Goal: Task Accomplishment & Management: Manage account settings

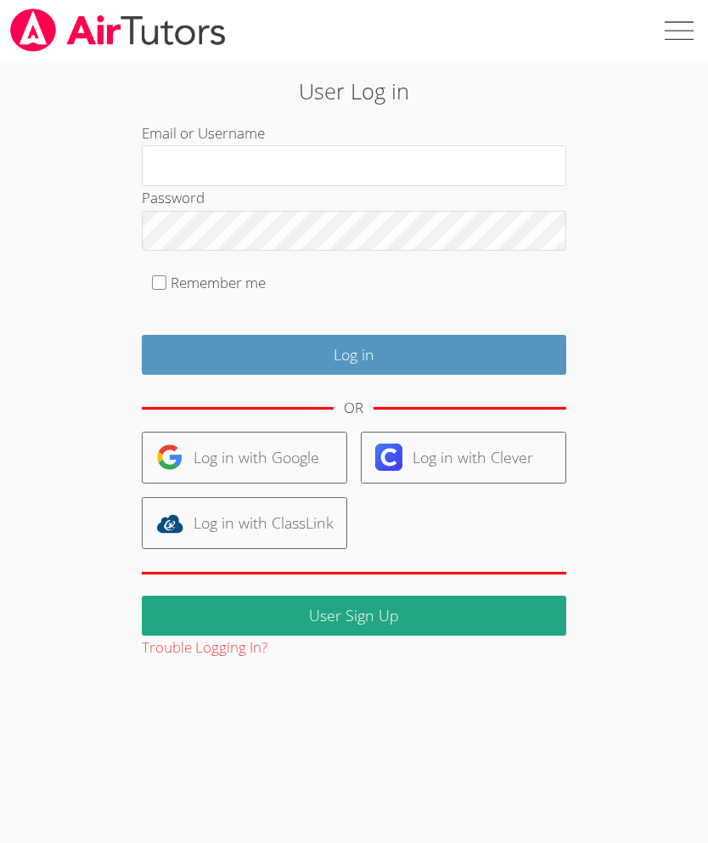
click at [267, 443] on link "Log in with Google" at bounding box center [245, 457] width 206 height 52
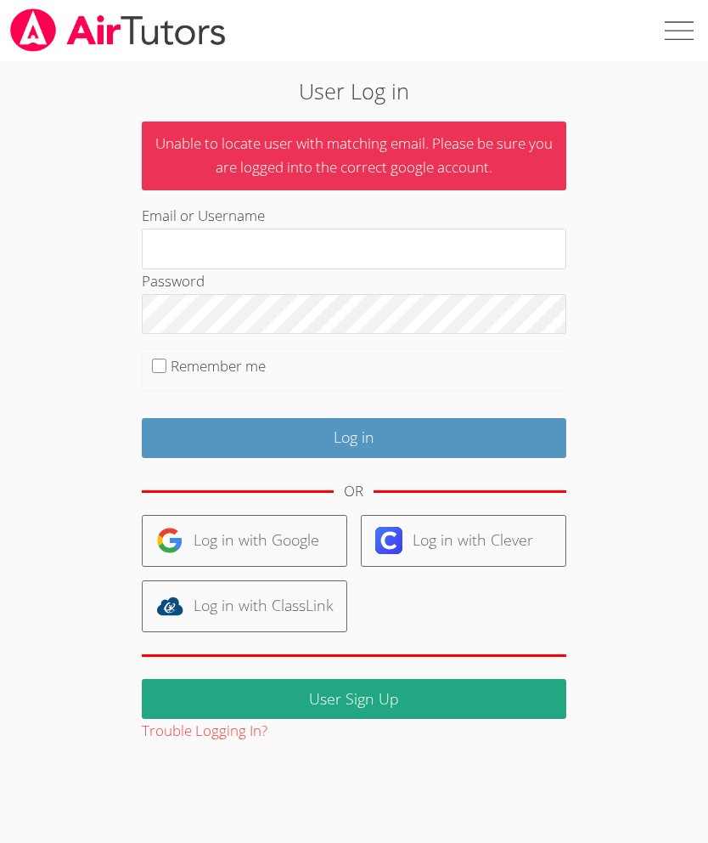
click at [286, 247] on input "Email or Username" at bounding box center [354, 248] width 425 height 41
type input "Deniseandrewstutor@gmail.com"
click at [445, 432] on input "Log in" at bounding box center [354, 438] width 425 height 40
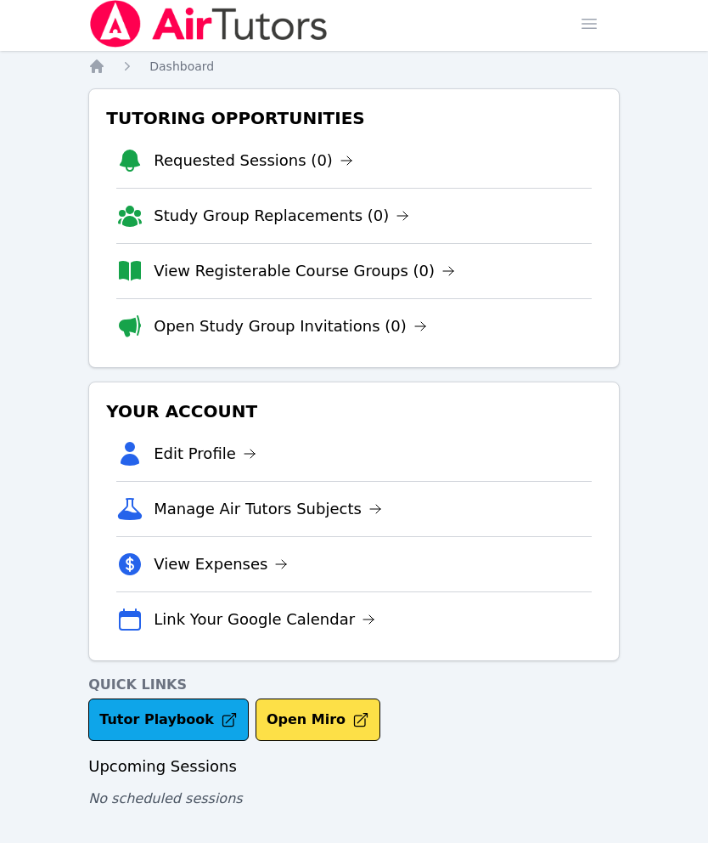
scroll to position [37, 0]
click at [464, 536] on li "View Expenses" at bounding box center [354, 563] width 476 height 55
click at [251, 552] on link "View Expenses" at bounding box center [221, 564] width 134 height 24
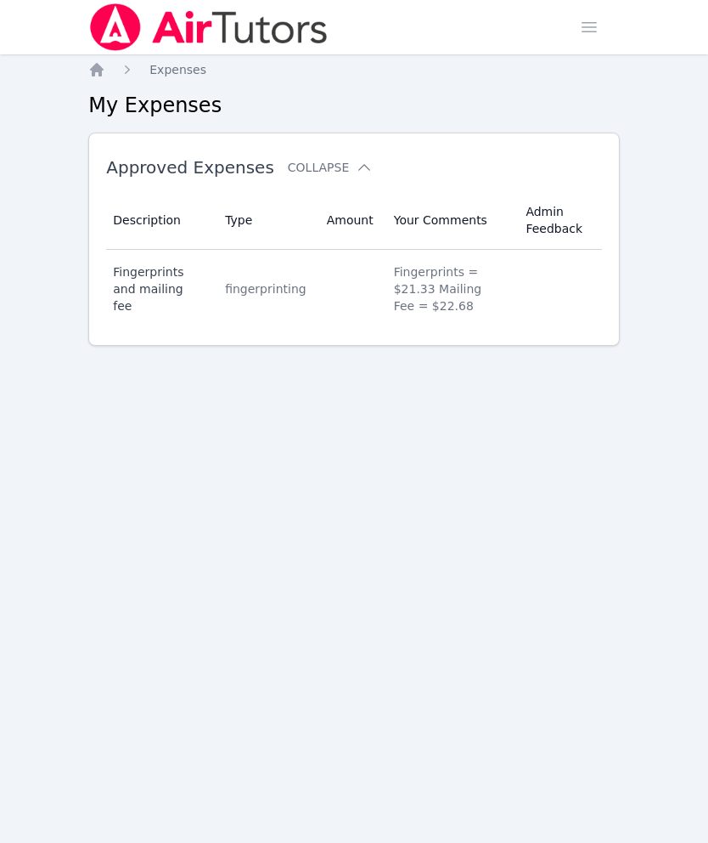
click at [100, 65] on icon "Breadcrumb" at bounding box center [96, 69] width 17 height 17
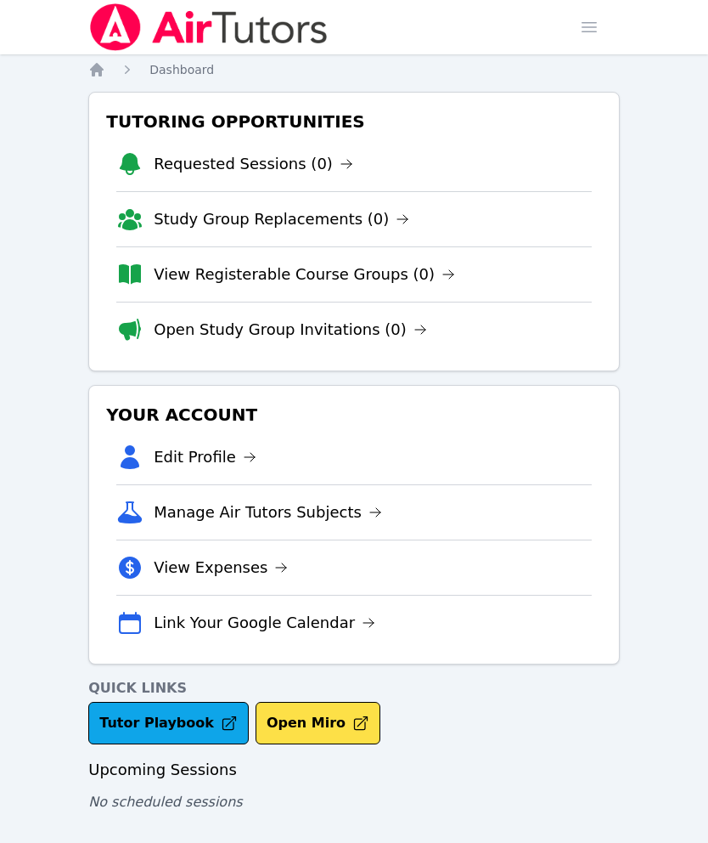
click at [605, 19] on span "button" at bounding box center [589, 26] width 37 height 37
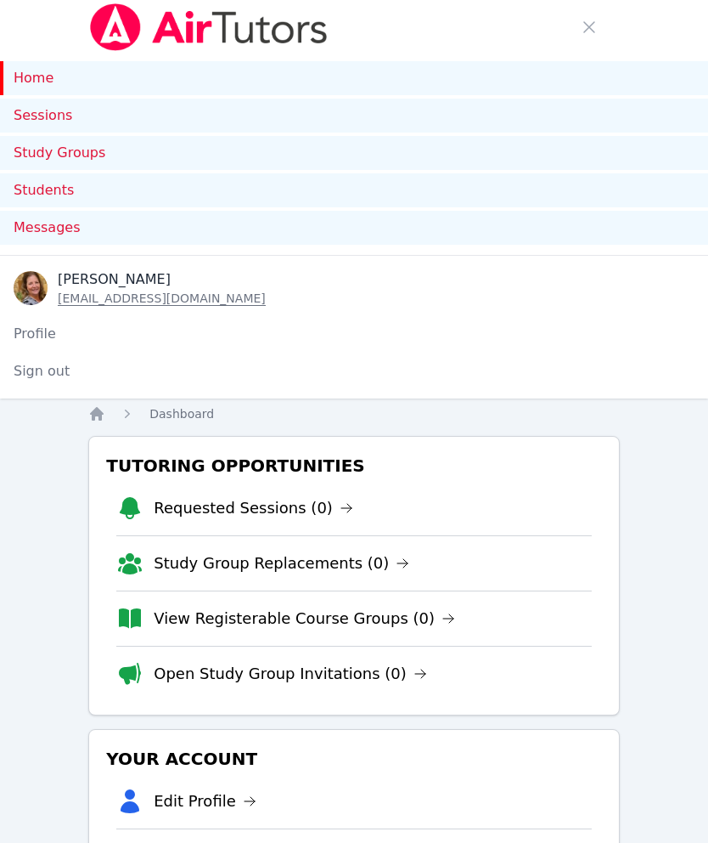
click at [42, 368] on button "Sign out" at bounding box center [41, 371] width 83 height 34
